Goal: Task Accomplishment & Management: Manage account settings

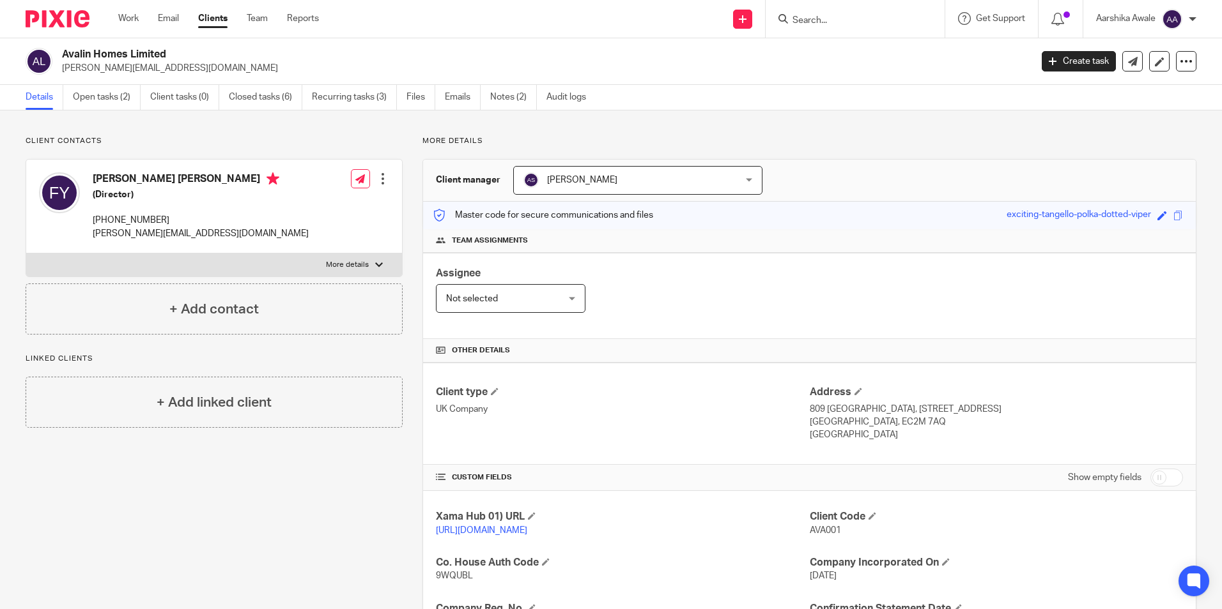
click at [820, 21] on input "Search" at bounding box center [848, 20] width 115 height 11
type input "danora"
click at [832, 50] on link at bounding box center [896, 54] width 216 height 29
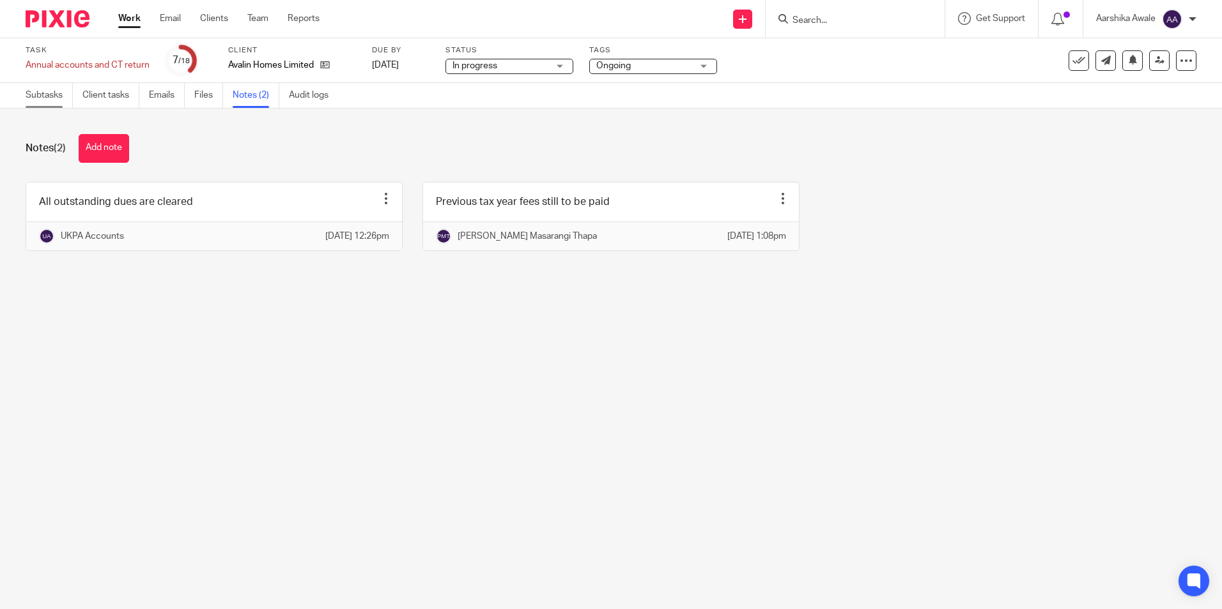
click at [33, 96] on link "Subtasks" at bounding box center [49, 95] width 47 height 25
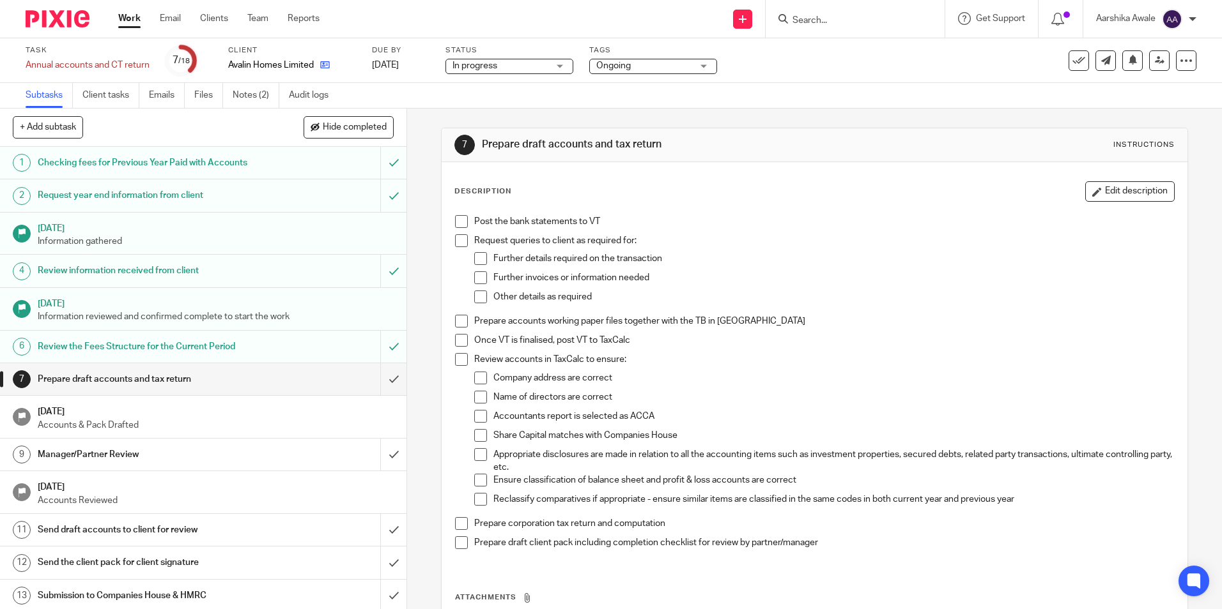
click at [320, 68] on link at bounding box center [322, 65] width 16 height 13
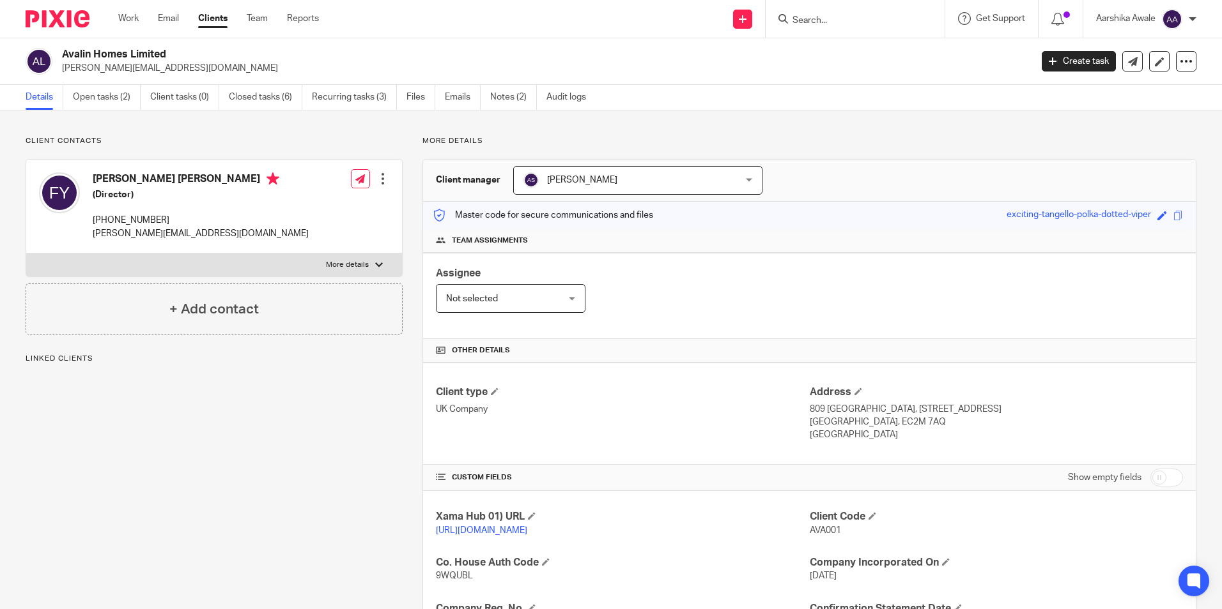
drag, startPoint x: 139, startPoint y: 15, endPoint x: 144, endPoint y: 36, distance: 21.7
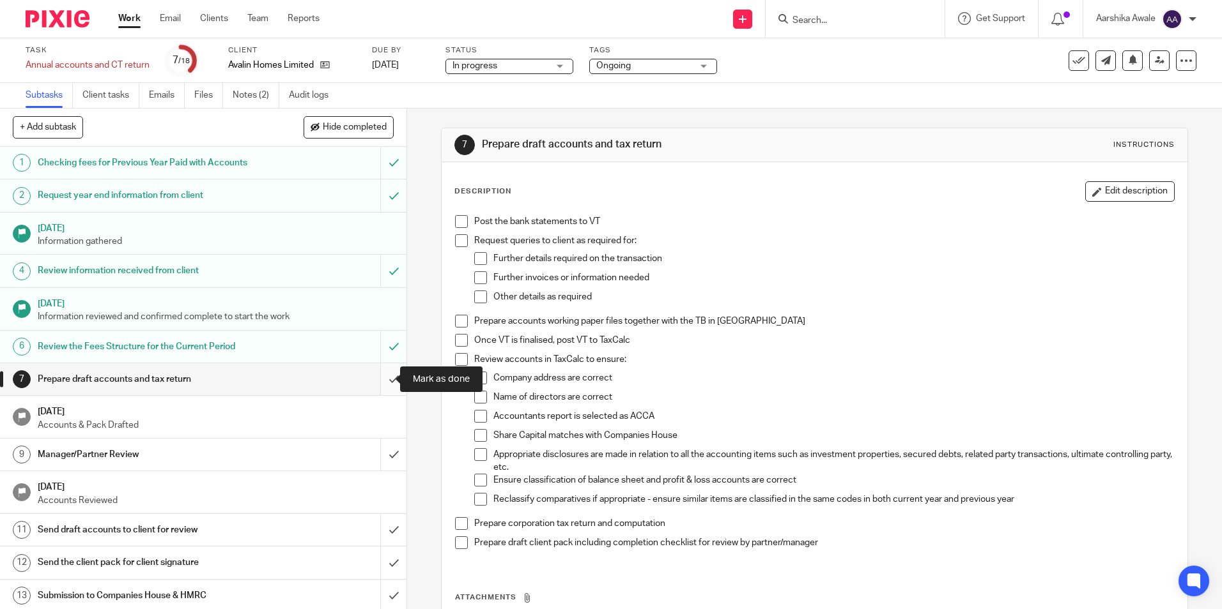
click at [373, 381] on input "submit" at bounding box center [203, 380] width 406 height 32
click at [640, 61] on span "Ongoing" at bounding box center [644, 65] width 96 height 13
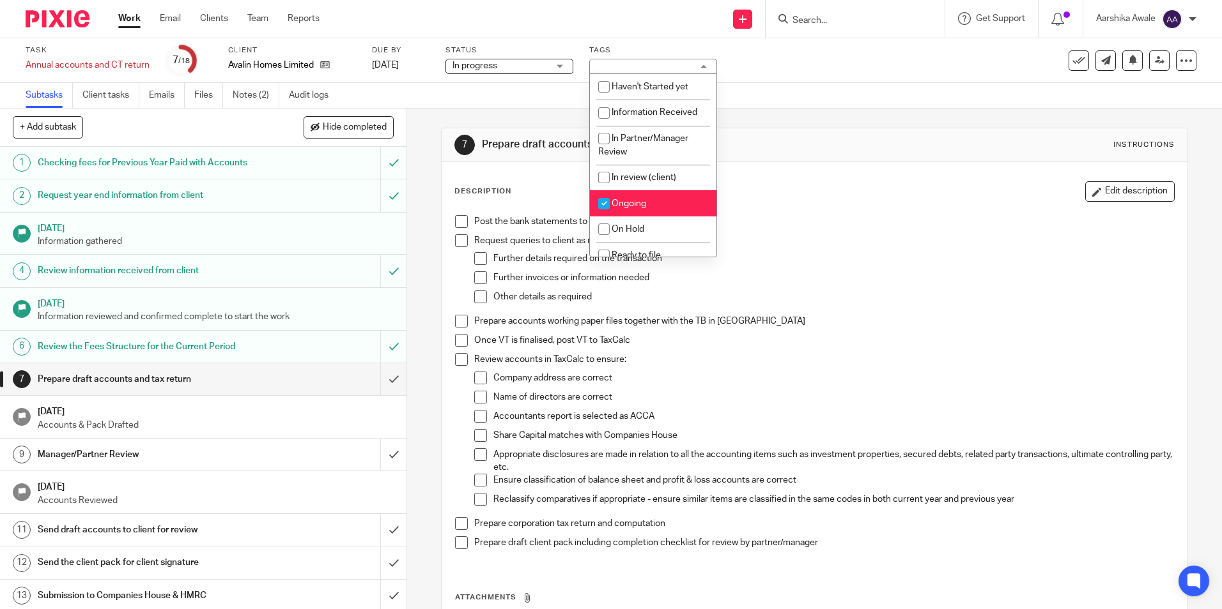
click at [633, 194] on li "Ongoing" at bounding box center [653, 203] width 126 height 26
checkbox input "false"
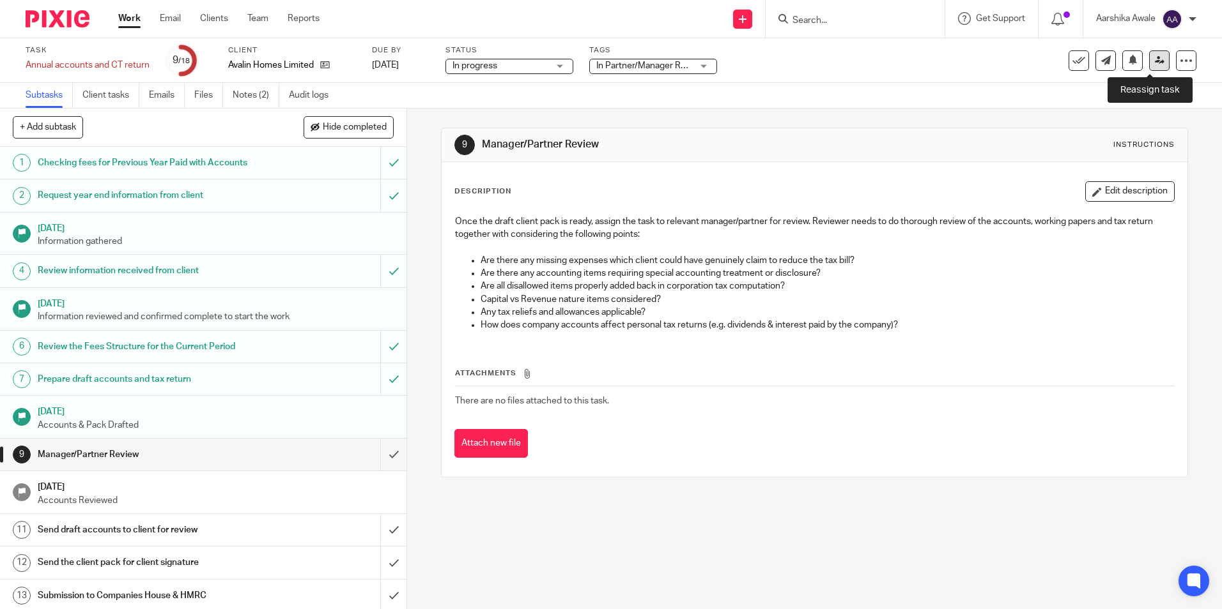
click at [1154, 57] on icon at bounding box center [1159, 61] width 10 height 10
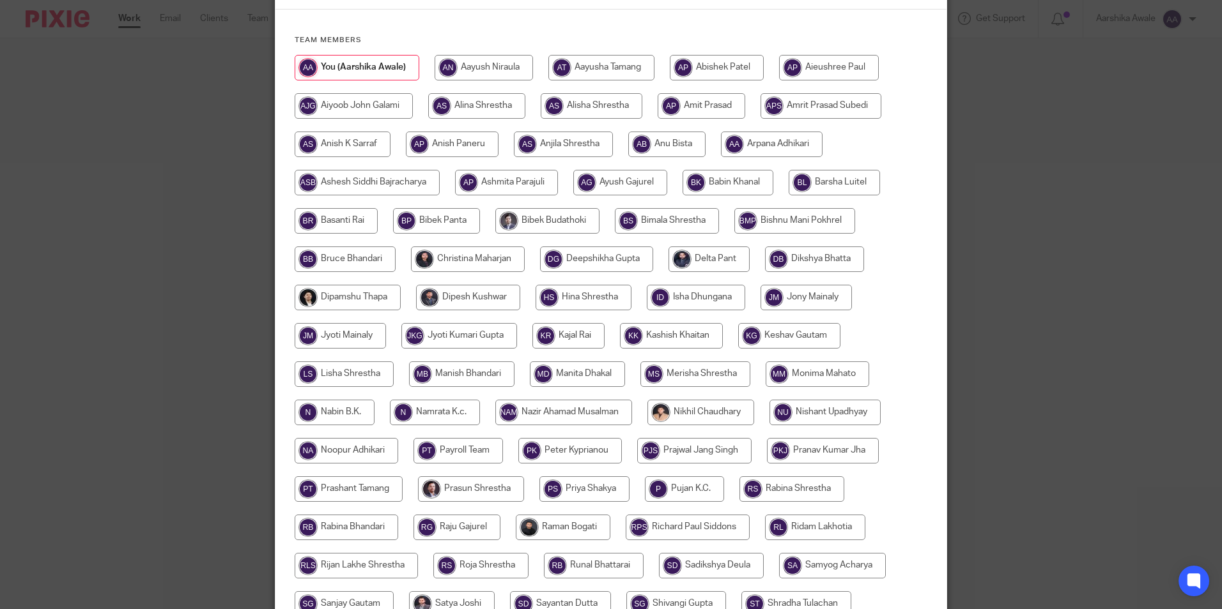
scroll to position [128, 0]
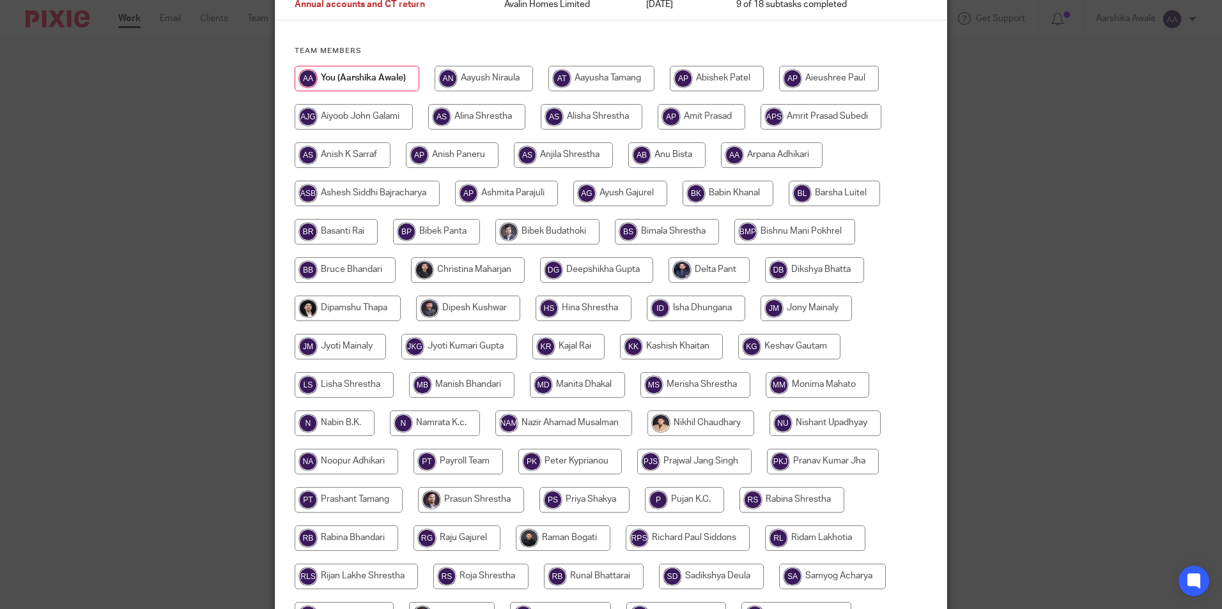
click at [437, 270] on input "radio" at bounding box center [468, 270] width 114 height 26
radio input "true"
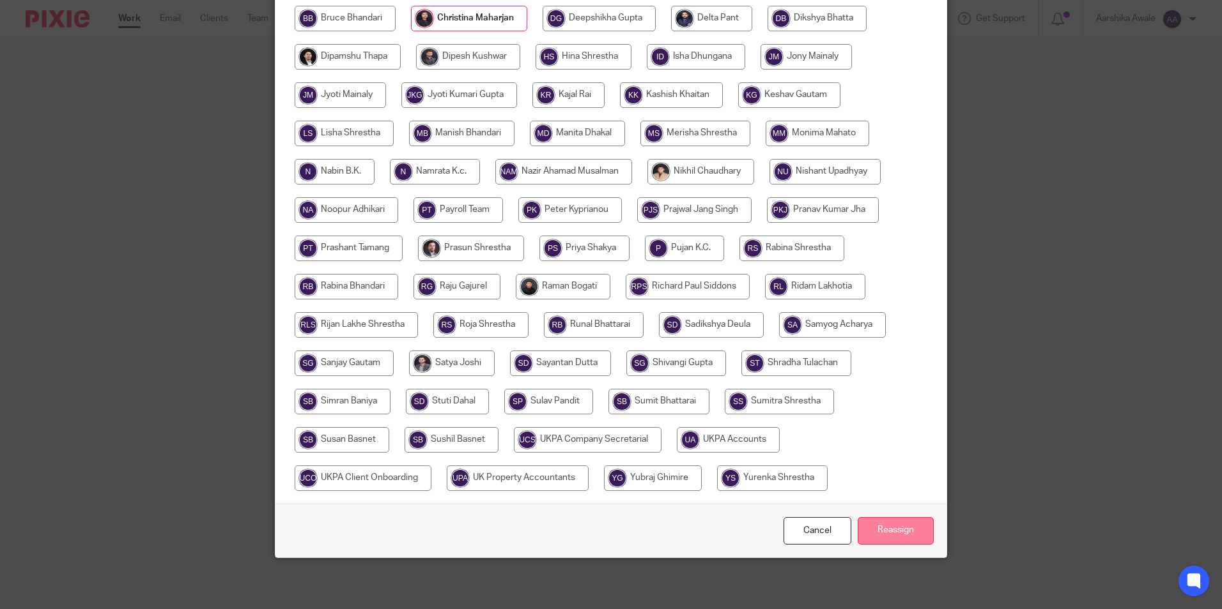
click at [901, 531] on input "Reassign" at bounding box center [895, 530] width 76 height 27
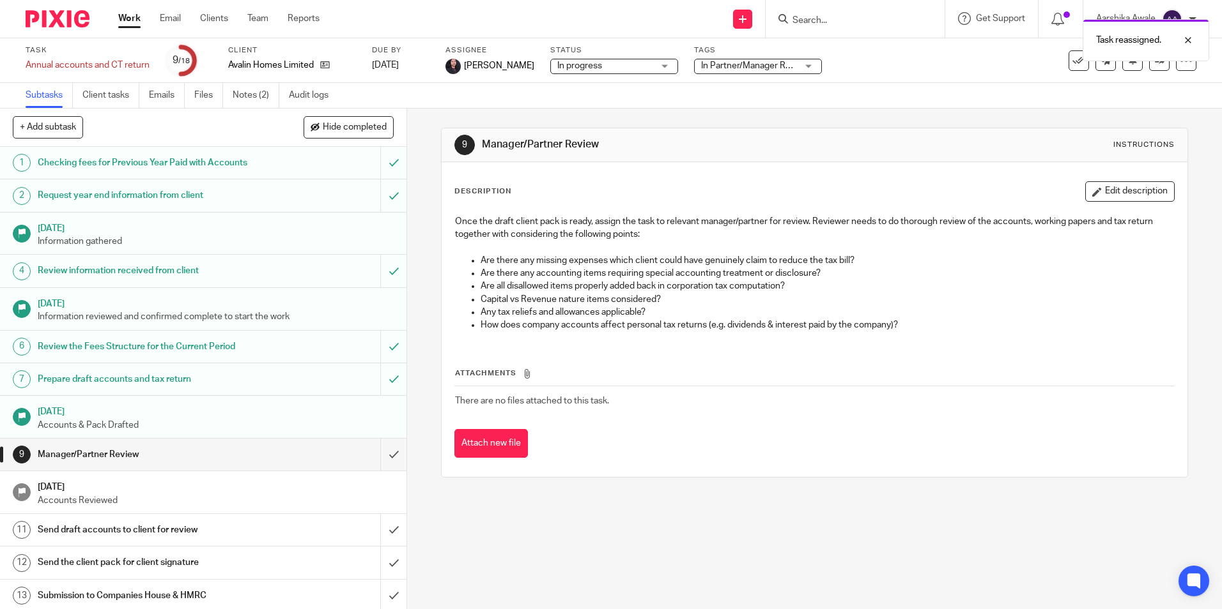
drag, startPoint x: 57, startPoint y: 31, endPoint x: 59, endPoint y: 23, distance: 7.8
click at [57, 31] on div at bounding box center [52, 19] width 105 height 38
click at [59, 22] on img at bounding box center [58, 18] width 64 height 17
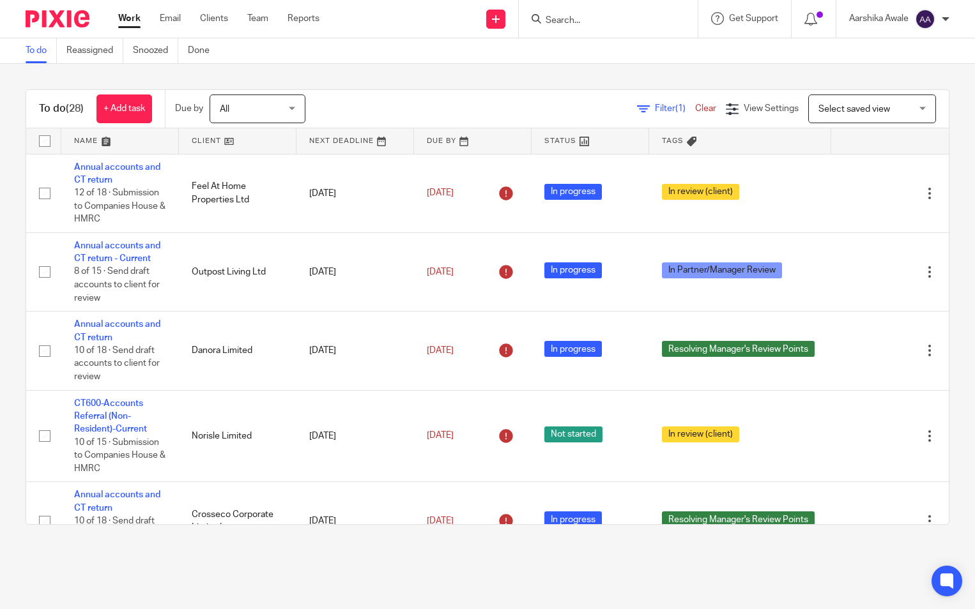
click at [602, 20] on input "Search" at bounding box center [601, 20] width 115 height 11
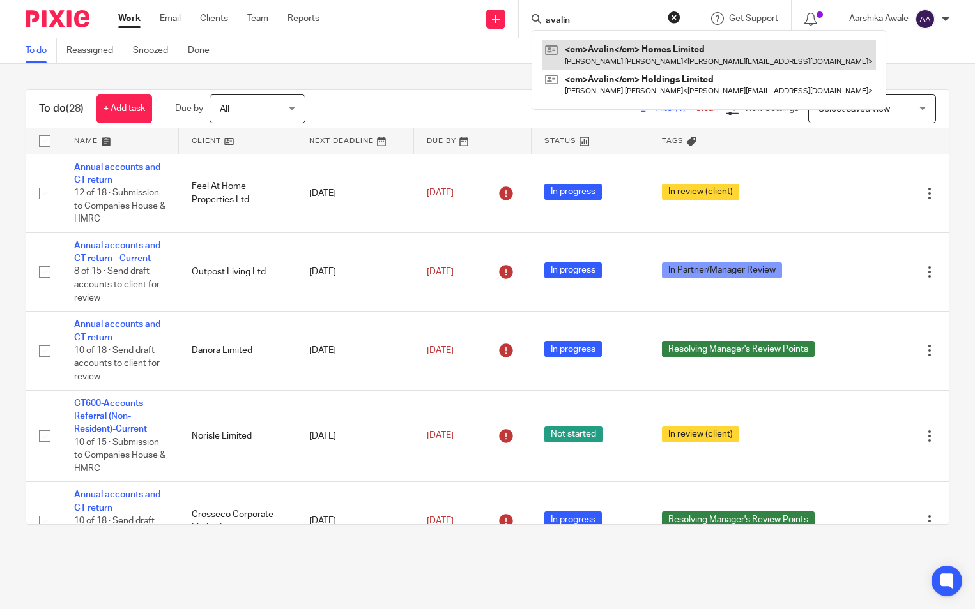
type input "avalin"
click at [628, 56] on link at bounding box center [709, 54] width 334 height 29
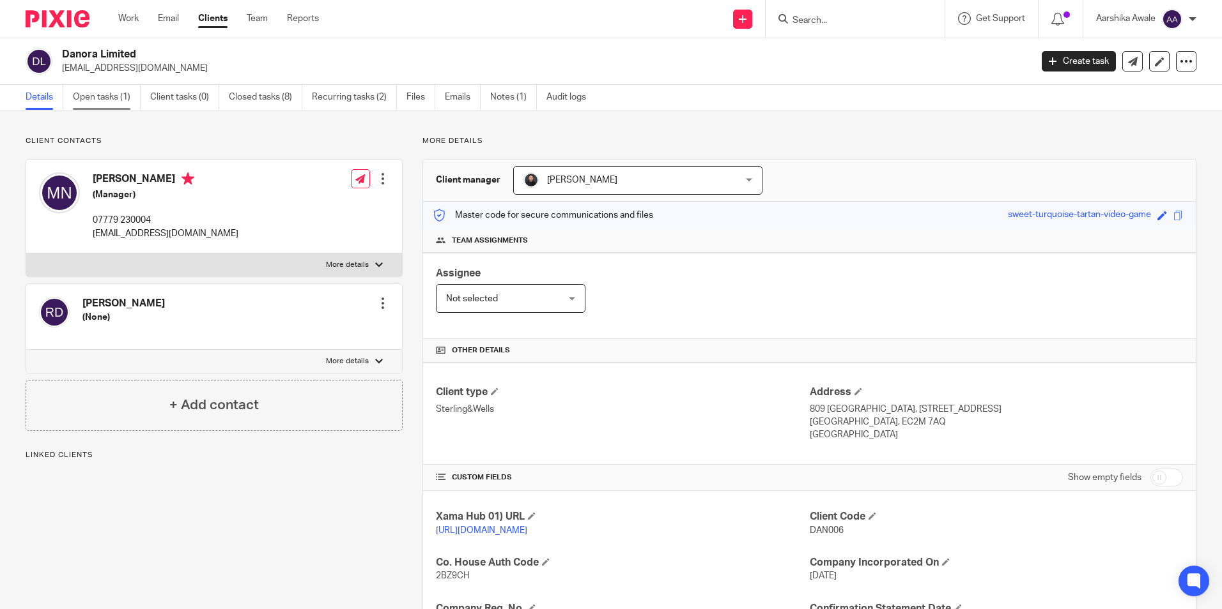
click at [89, 91] on link "Open tasks (1)" at bounding box center [107, 97] width 68 height 25
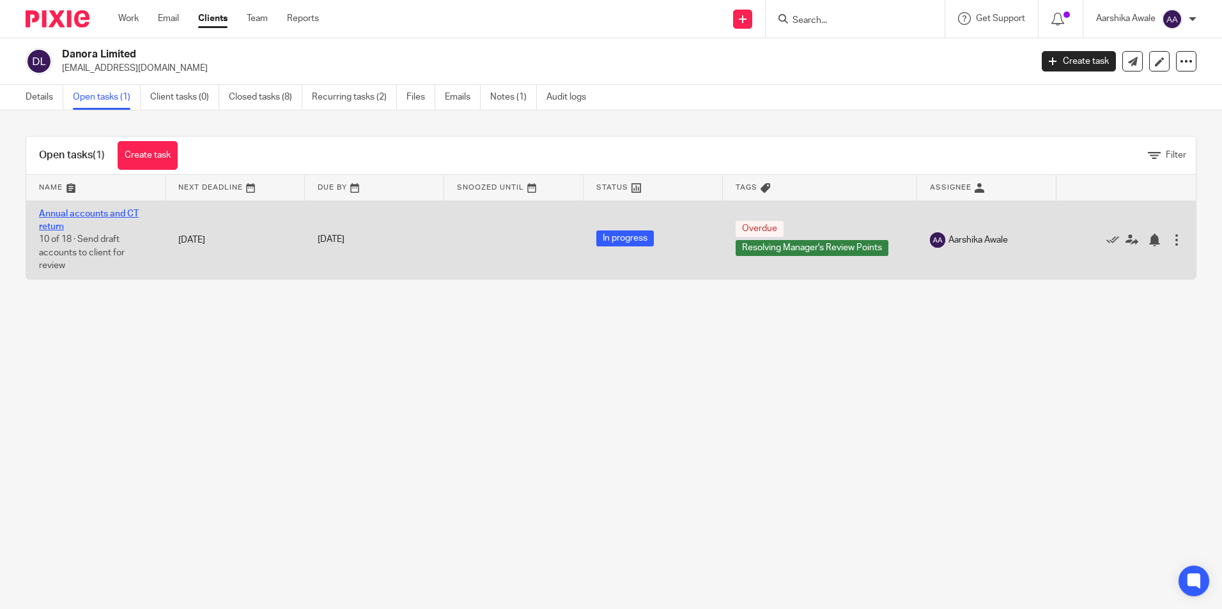
click at [89, 217] on link "Annual accounts and CT return" at bounding box center [89, 221] width 100 height 22
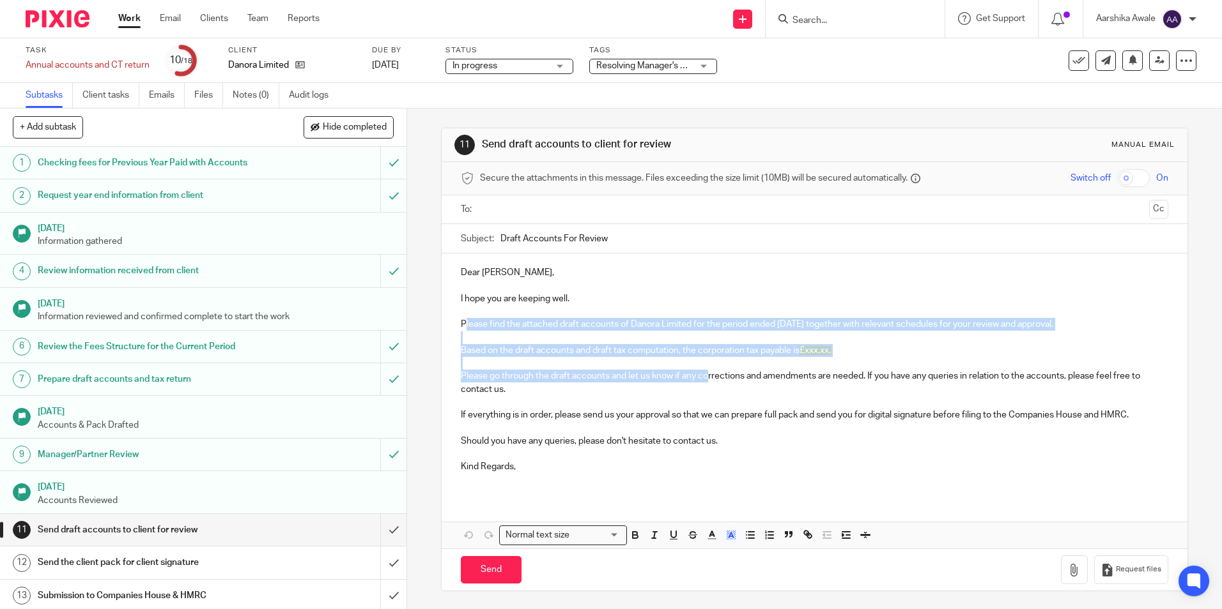
drag, startPoint x: 460, startPoint y: 321, endPoint x: 670, endPoint y: 372, distance: 215.5
click at [704, 379] on div "Dear Michela, I hope you are keeping well. Please find the attached draft accou…" at bounding box center [813, 375] width 745 height 243
drag, startPoint x: 607, startPoint y: 378, endPoint x: 559, endPoint y: 377, distance: 47.9
click at [606, 378] on p "Please go through the draft accounts and let us know if any corrections and ame…" at bounding box center [814, 383] width 707 height 26
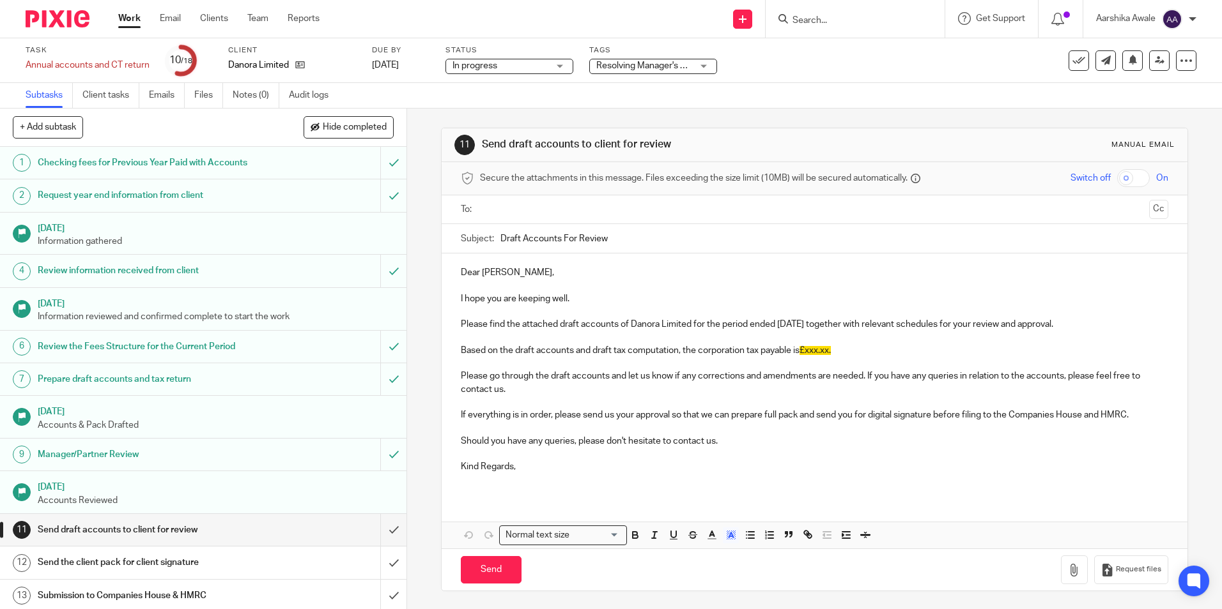
click at [522, 400] on p at bounding box center [814, 402] width 707 height 13
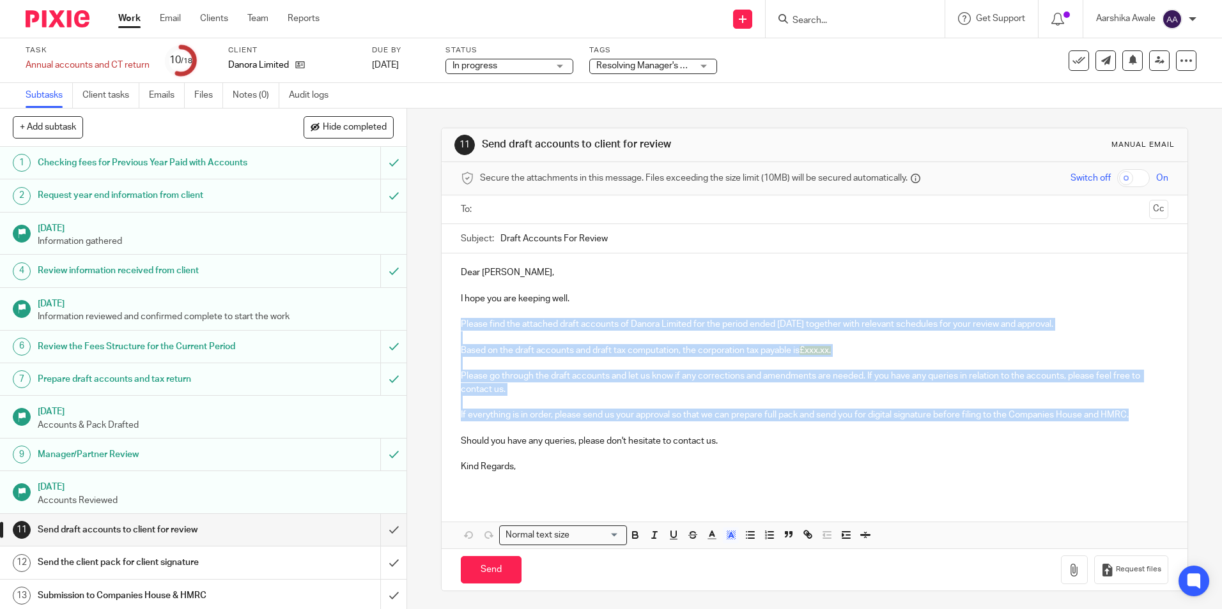
drag, startPoint x: 457, startPoint y: 323, endPoint x: 1145, endPoint y: 417, distance: 695.1
click at [1145, 417] on div "Dear Michela, I hope you are keeping well. Please find the attached draft accou…" at bounding box center [813, 375] width 745 height 243
copy div "Please find the attached draft accounts of Danora Limited for the period ended …"
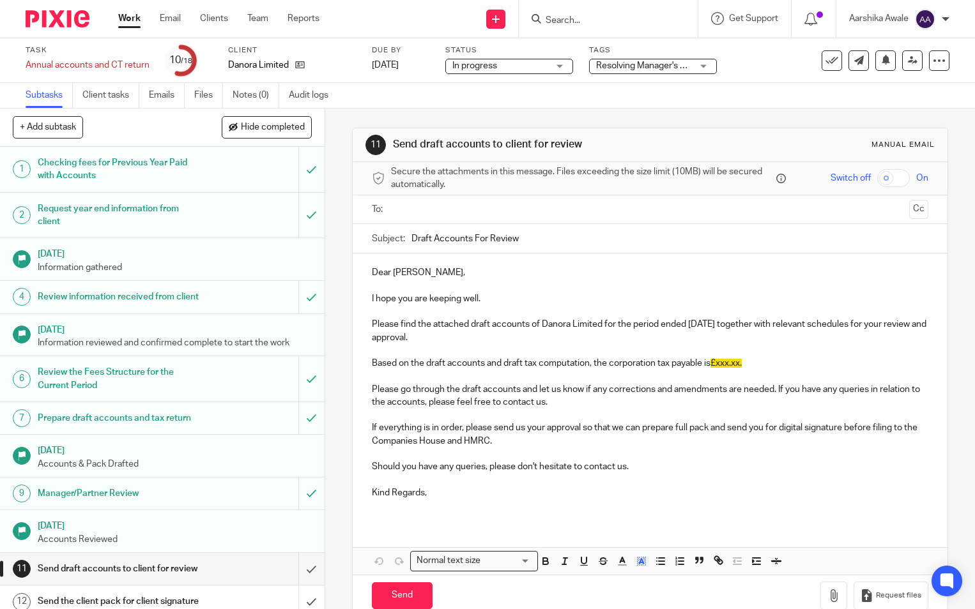
drag, startPoint x: 533, startPoint y: 242, endPoint x: 376, endPoint y: 243, distance: 157.2
click at [376, 243] on div "Subject: Draft Accounts For Review" at bounding box center [650, 238] width 556 height 29
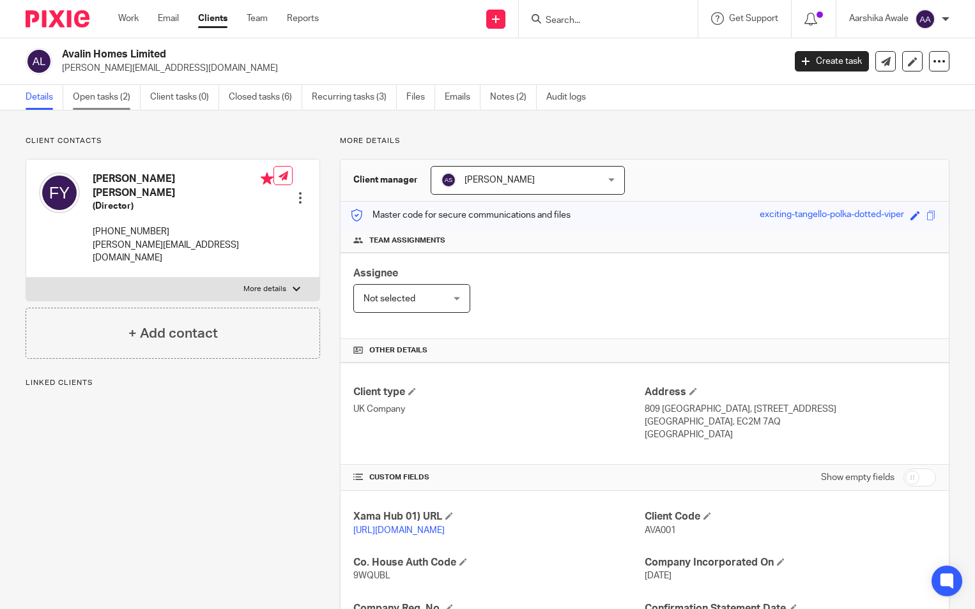
click at [114, 96] on link "Open tasks (2)" at bounding box center [107, 97] width 68 height 25
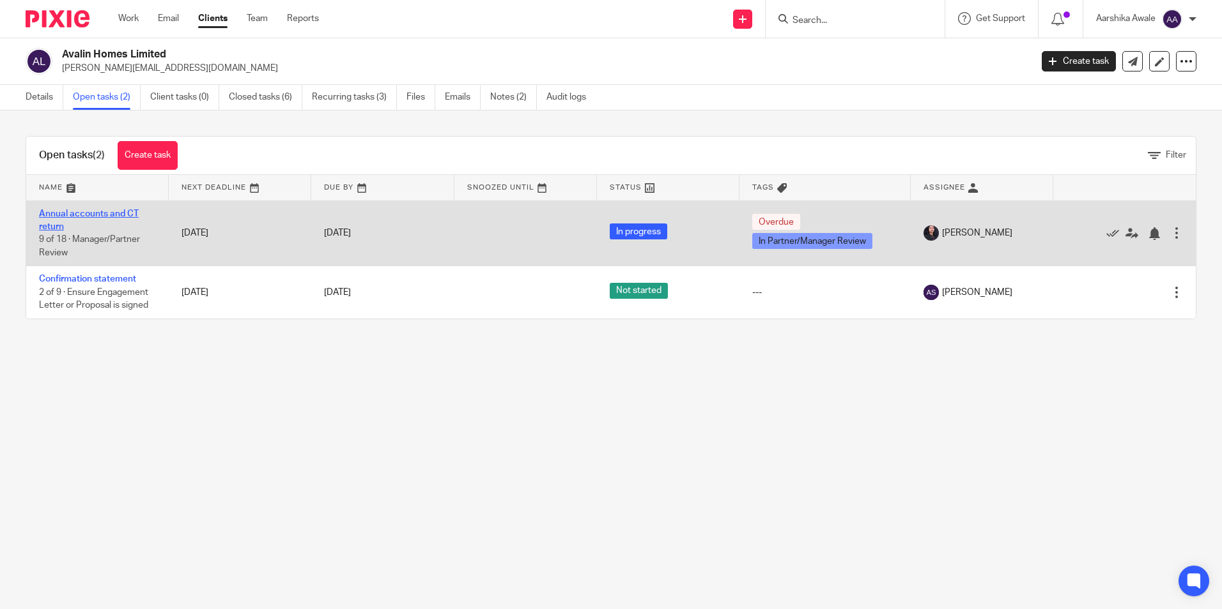
click at [93, 211] on link "Annual accounts and CT return" at bounding box center [89, 221] width 100 height 22
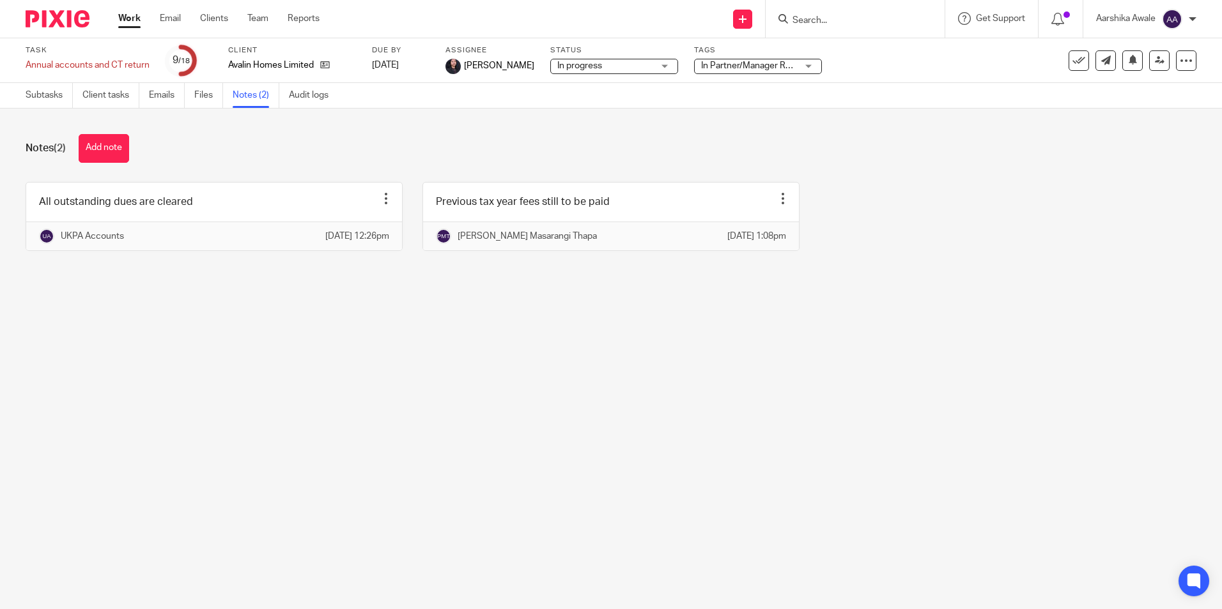
click at [62, 24] on img at bounding box center [58, 18] width 64 height 17
click at [96, 140] on button "Add note" at bounding box center [104, 148] width 50 height 29
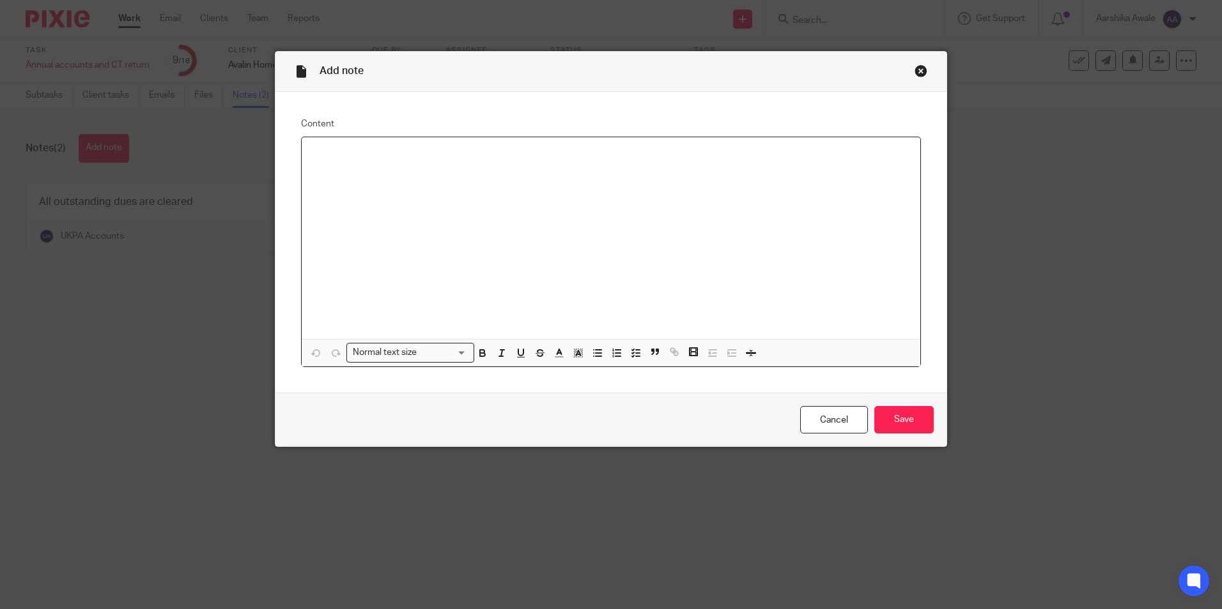
drag, startPoint x: 315, startPoint y: 162, endPoint x: 325, endPoint y: 159, distance: 10.1
click at [316, 162] on div at bounding box center [611, 238] width 618 height 202
click at [926, 411] on input "Save" at bounding box center [903, 419] width 59 height 27
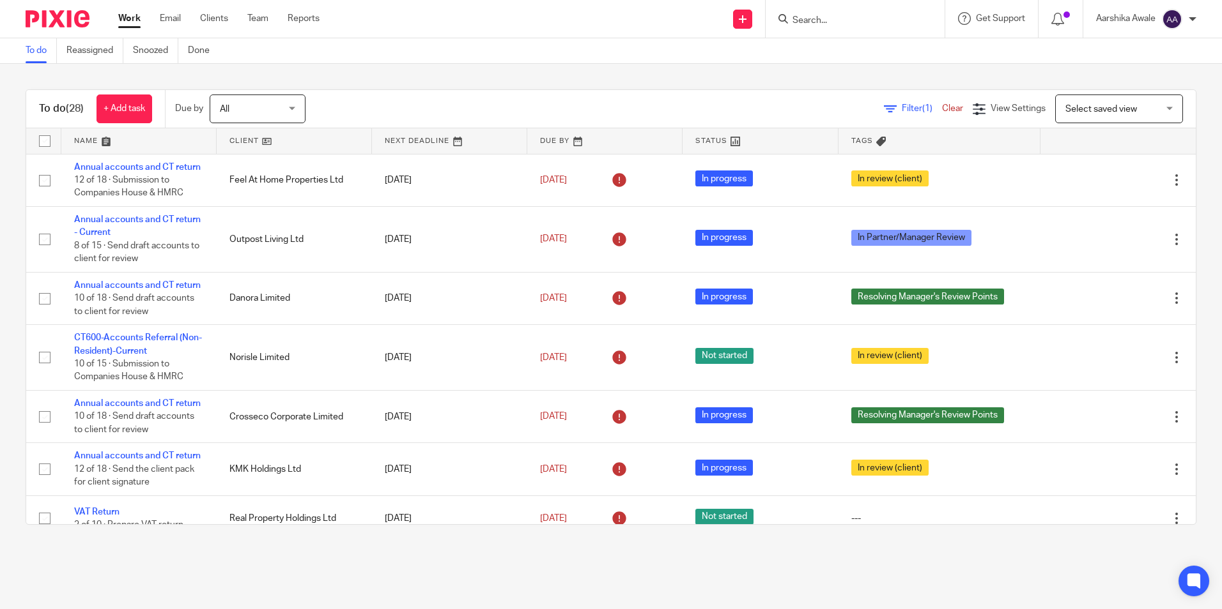
click at [813, 19] on input "Search" at bounding box center [848, 20] width 115 height 11
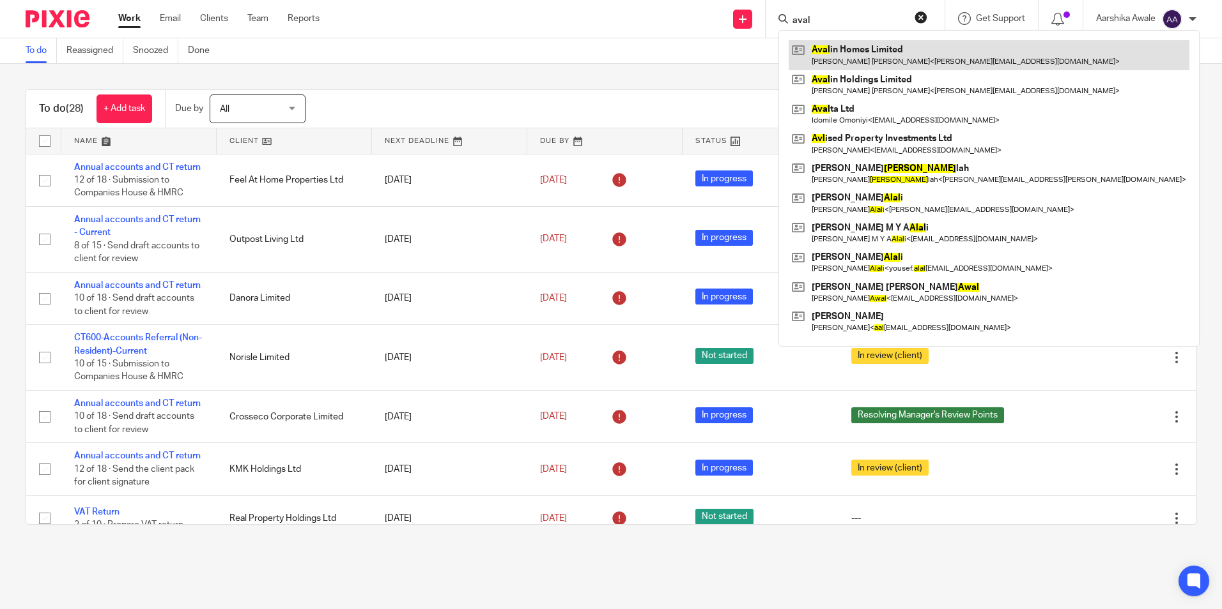
type input "aval"
click at [852, 43] on link at bounding box center [988, 54] width 401 height 29
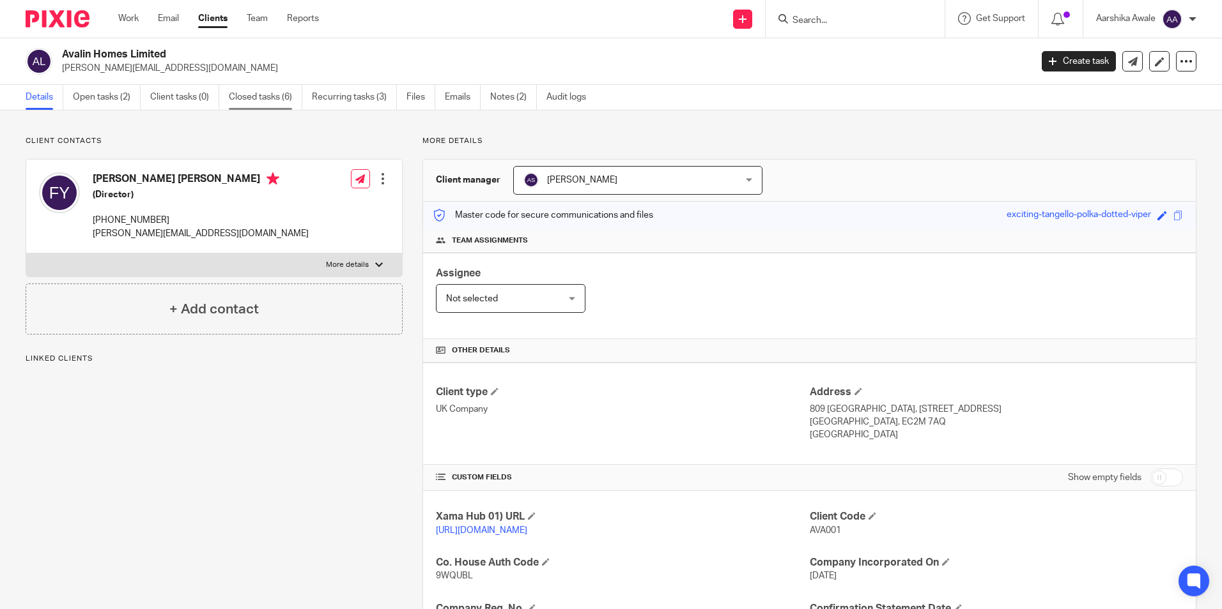
click at [256, 96] on link "Closed tasks (6)" at bounding box center [265, 97] width 73 height 25
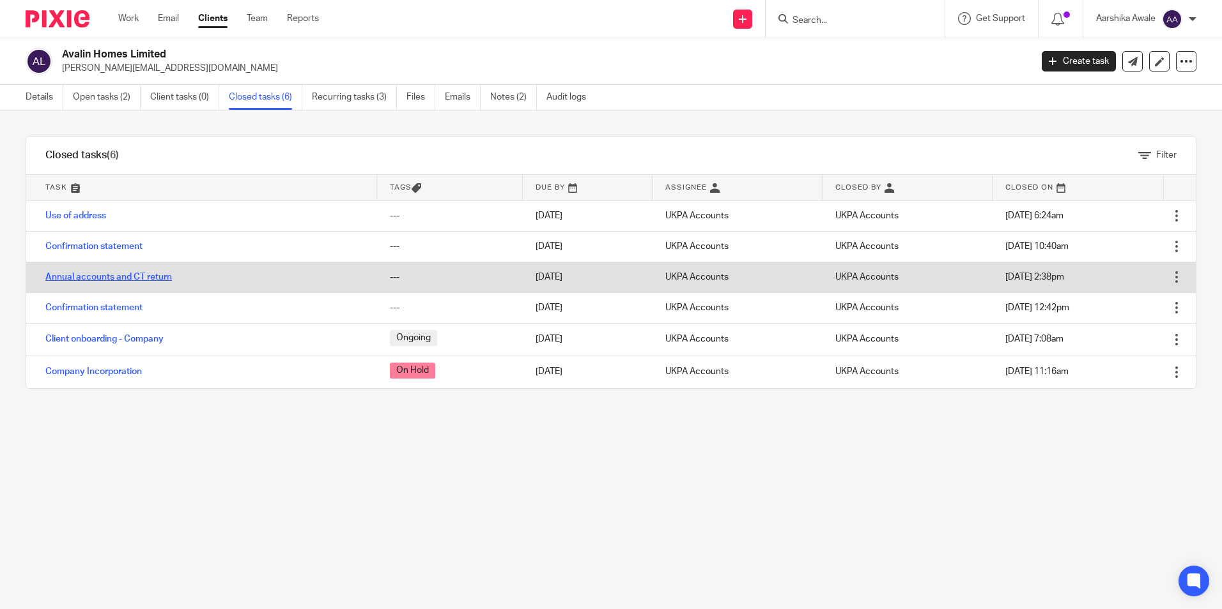
click at [151, 275] on link "Annual accounts and CT return" at bounding box center [108, 277] width 126 height 9
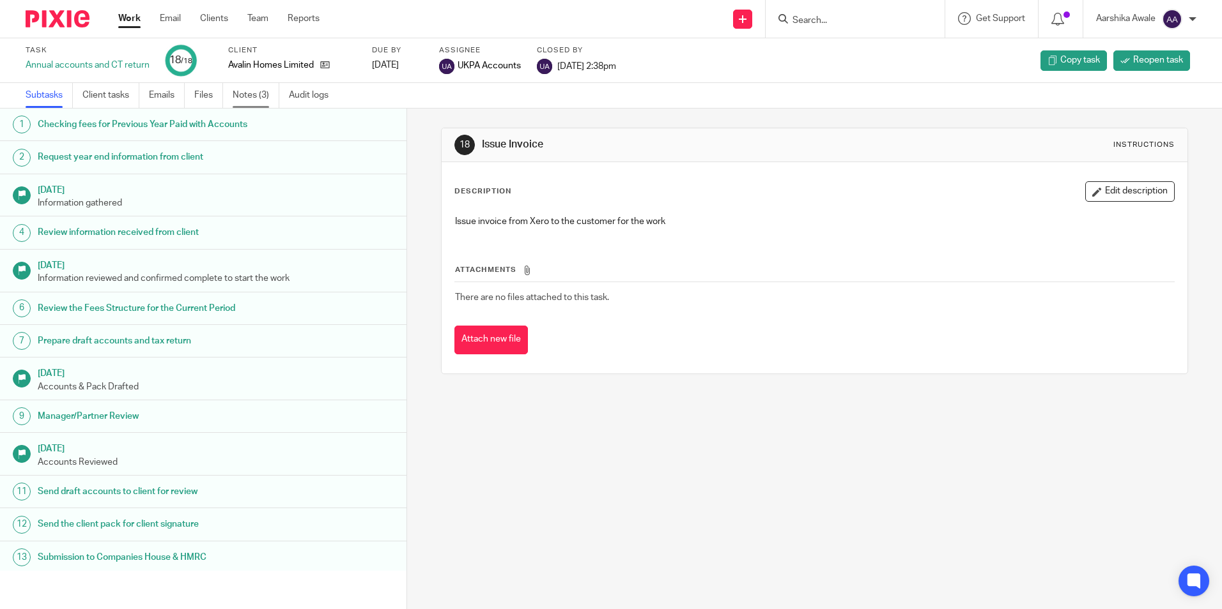
click at [238, 97] on link "Notes (3)" at bounding box center [256, 95] width 47 height 25
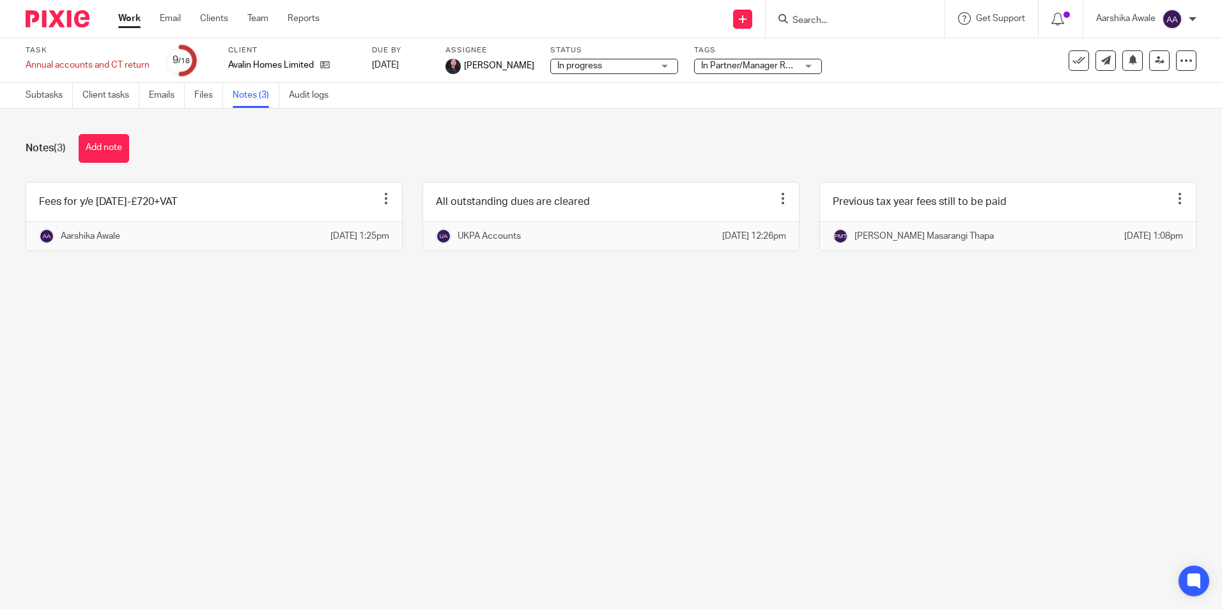
click at [192, 386] on main "Task Annual accounts and CT return Save Annual accounts and CT return 9 /18 Cli…" at bounding box center [611, 304] width 1222 height 609
click at [42, 96] on link "Subtasks" at bounding box center [49, 95] width 47 height 25
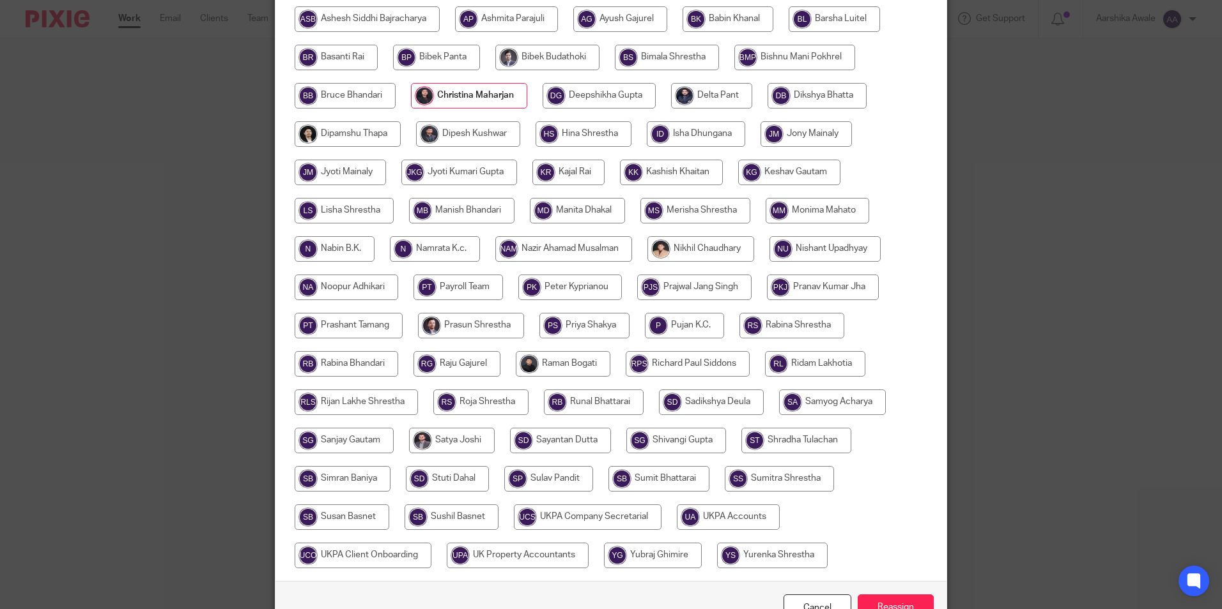
scroll to position [379, 0]
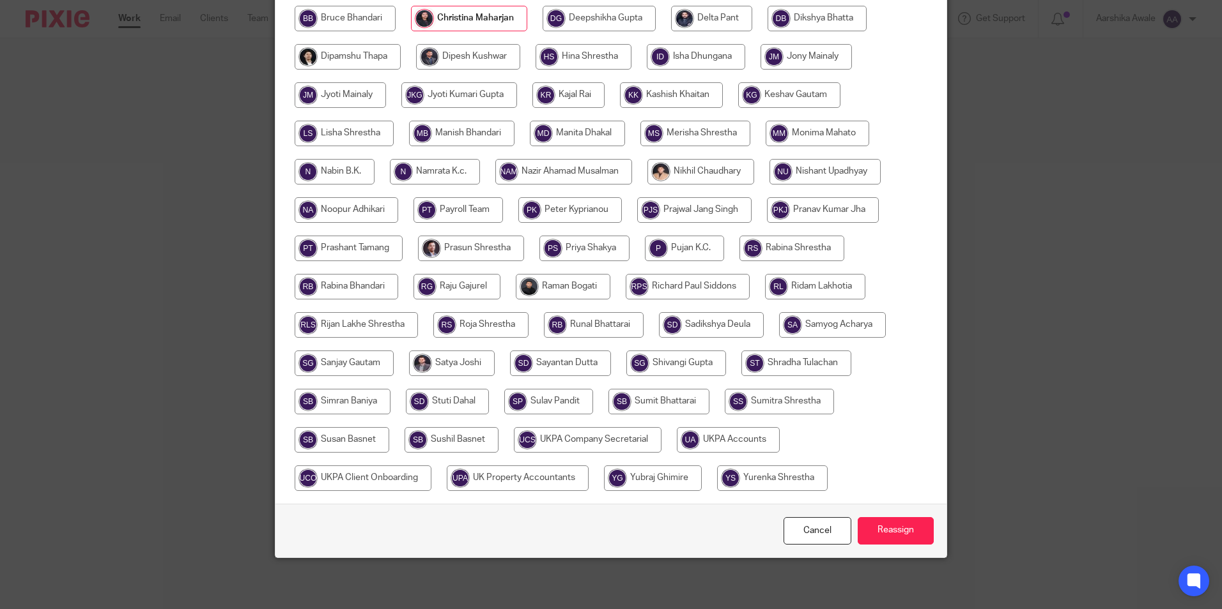
click at [719, 441] on input "radio" at bounding box center [728, 440] width 103 height 26
radio input "true"
click at [917, 539] on input "Reassign" at bounding box center [895, 530] width 76 height 27
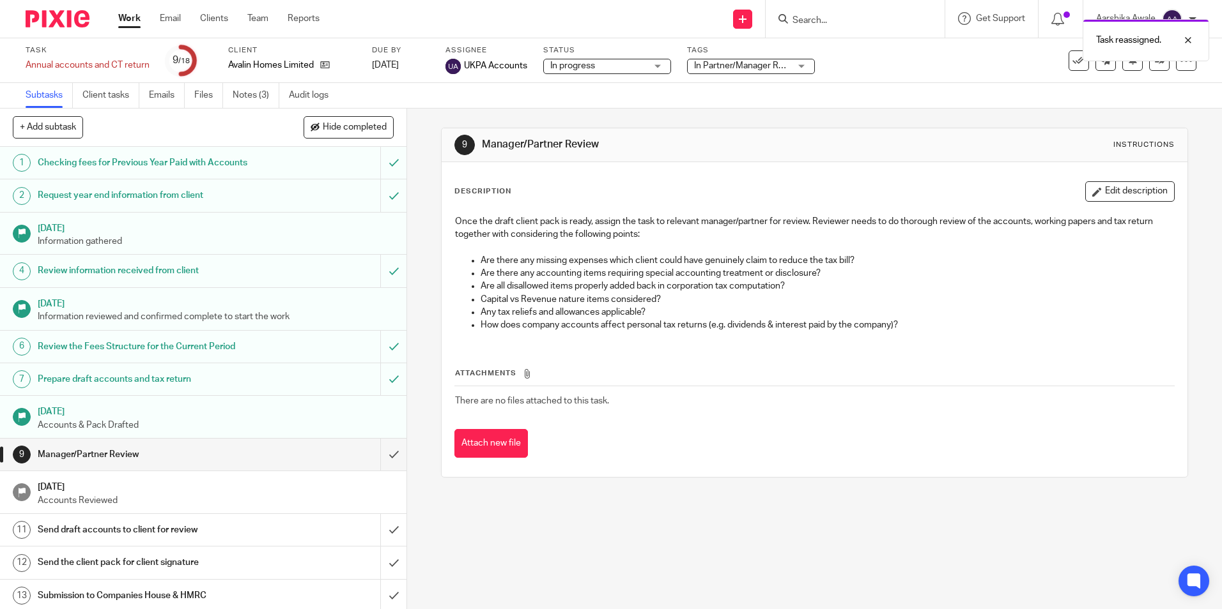
click at [732, 244] on p at bounding box center [814, 247] width 718 height 13
